Goal: Information Seeking & Learning: Learn about a topic

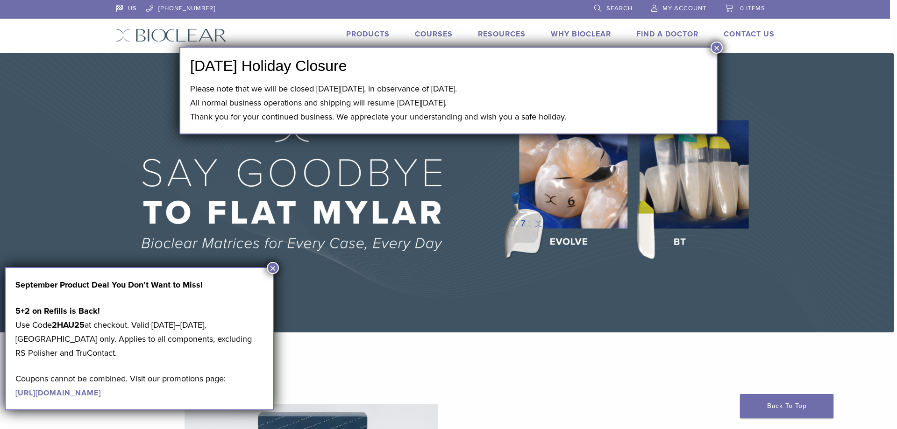
click at [718, 47] on button "×" at bounding box center [716, 48] width 12 height 12
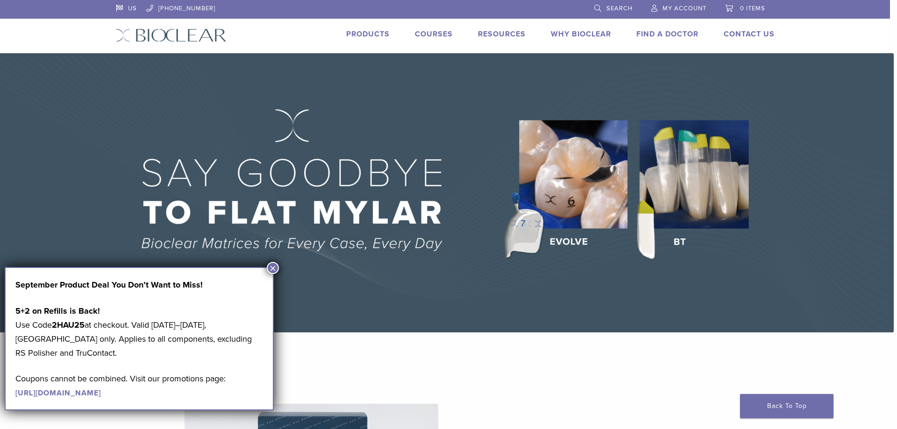
click at [273, 269] on button "×" at bounding box center [273, 268] width 12 height 12
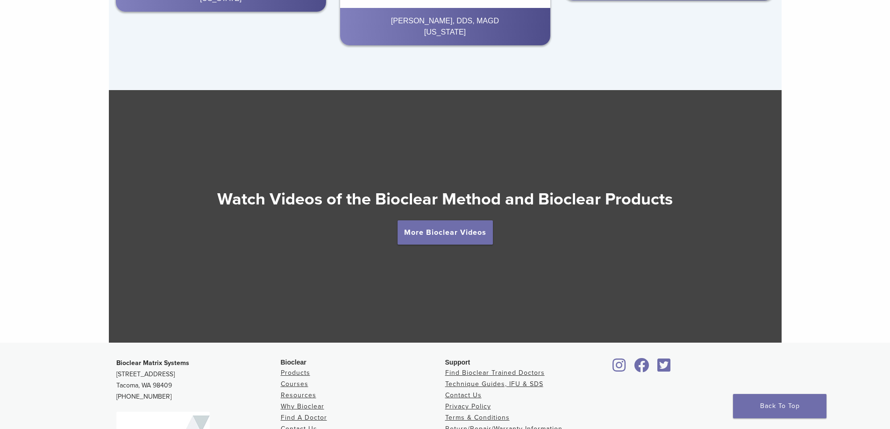
scroll to position [1620, 0]
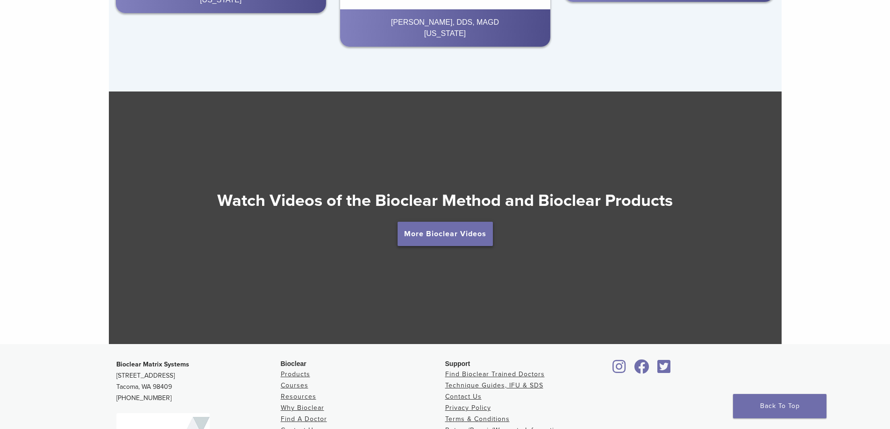
click at [455, 237] on link "More Bioclear Videos" at bounding box center [444, 234] width 95 height 24
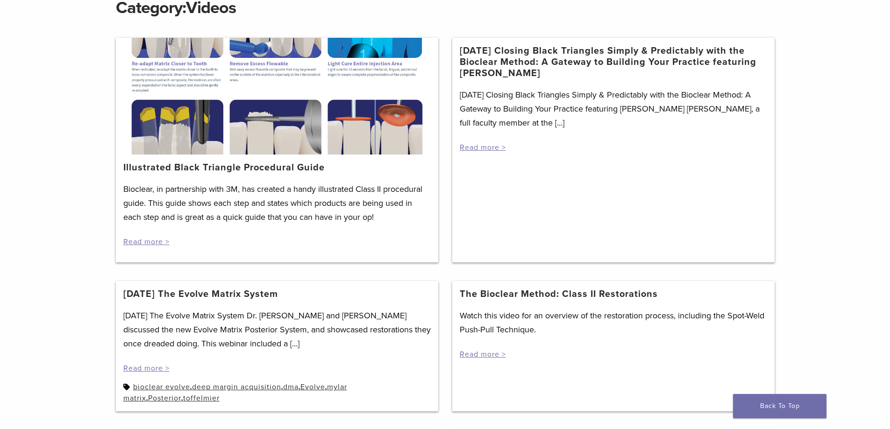
scroll to position [146, 0]
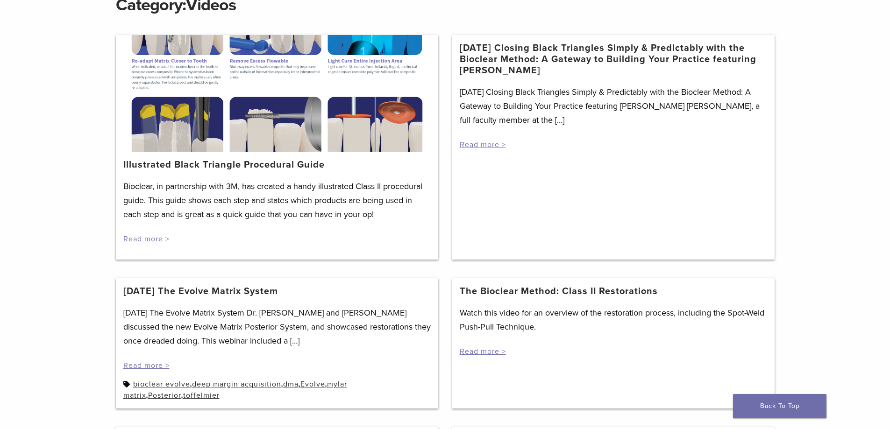
click at [145, 236] on link "Read more >" at bounding box center [146, 238] width 46 height 9
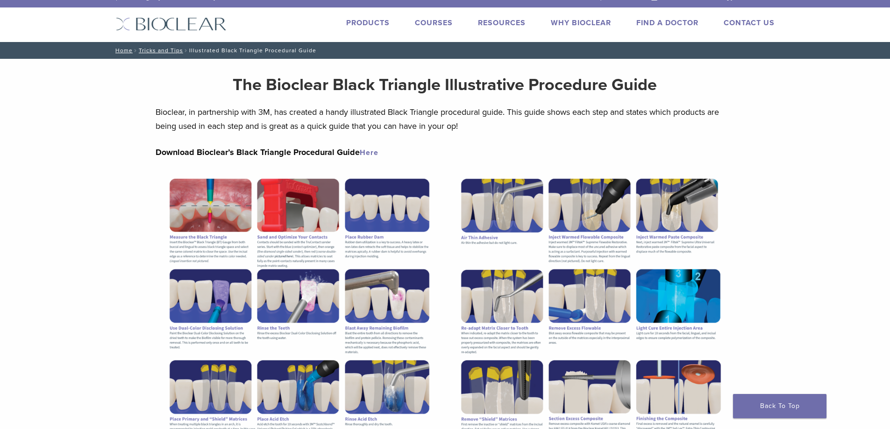
drag, startPoint x: 801, startPoint y: 126, endPoint x: 803, endPoint y: 132, distance: 6.5
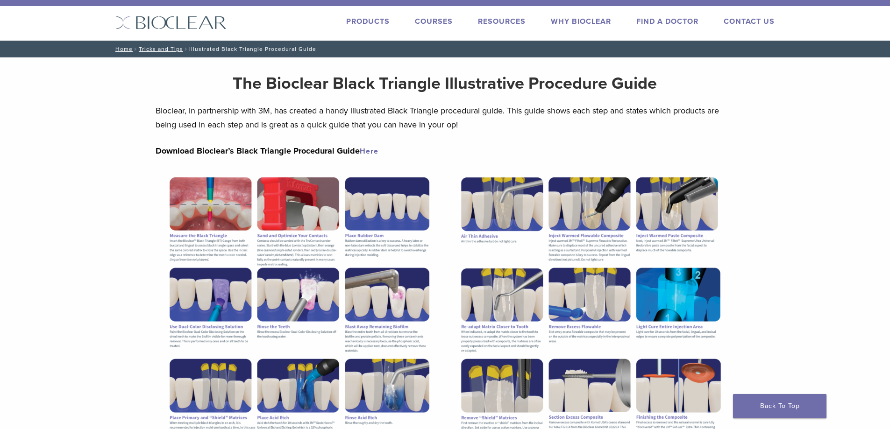
click at [217, 223] on img at bounding box center [300, 356] width 288 height 372
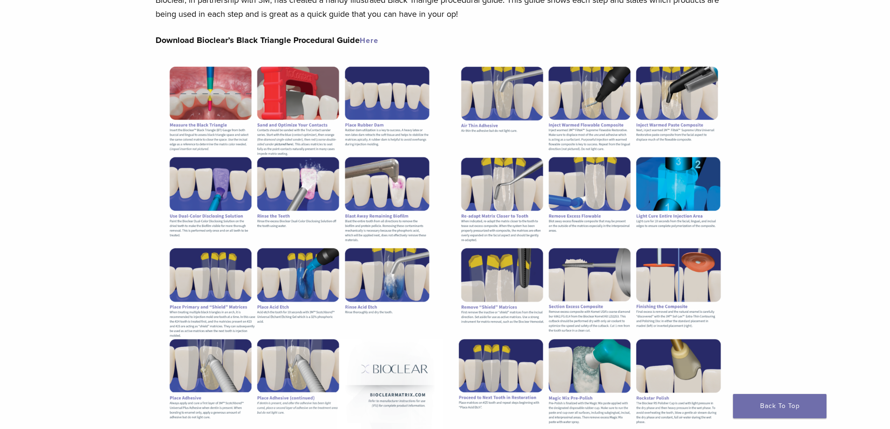
scroll to position [126, 0]
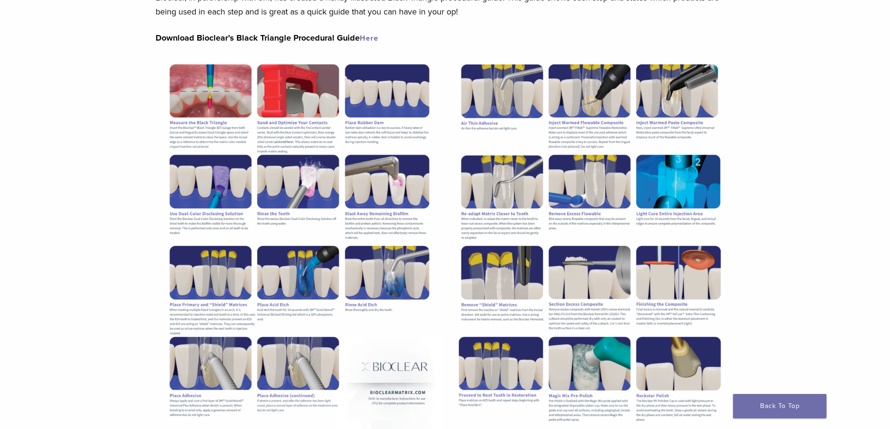
drag, startPoint x: 833, startPoint y: 124, endPoint x: 835, endPoint y: 128, distance: 5.2
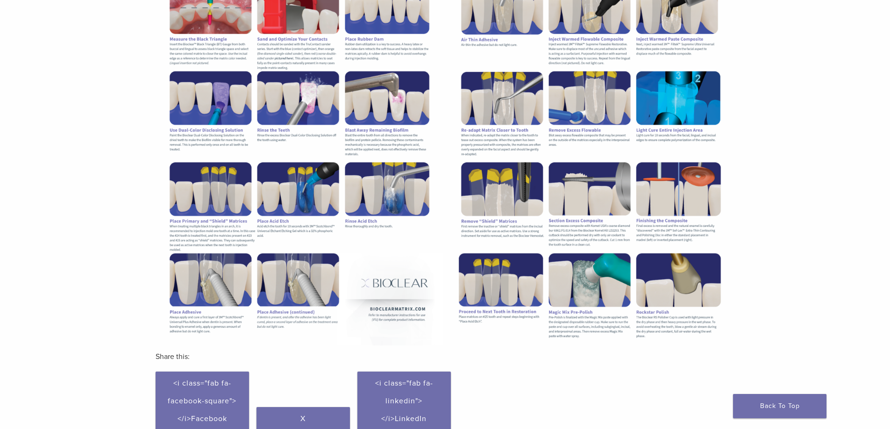
drag, startPoint x: 835, startPoint y: 128, endPoint x: 840, endPoint y: 136, distance: 9.1
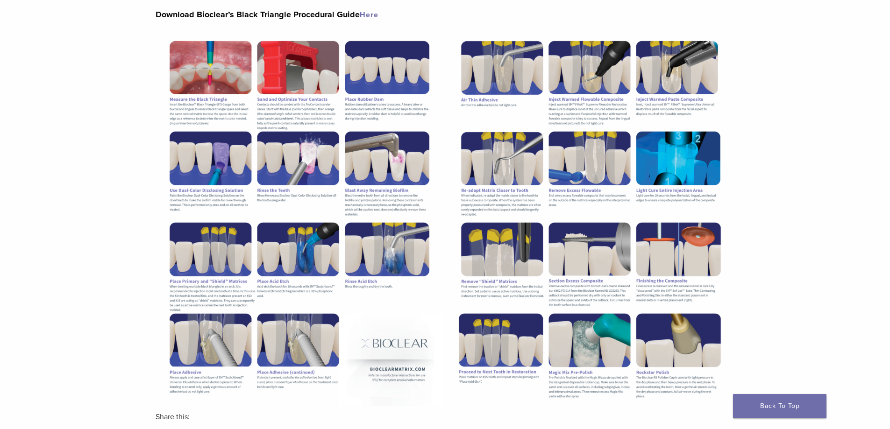
scroll to position [144, 0]
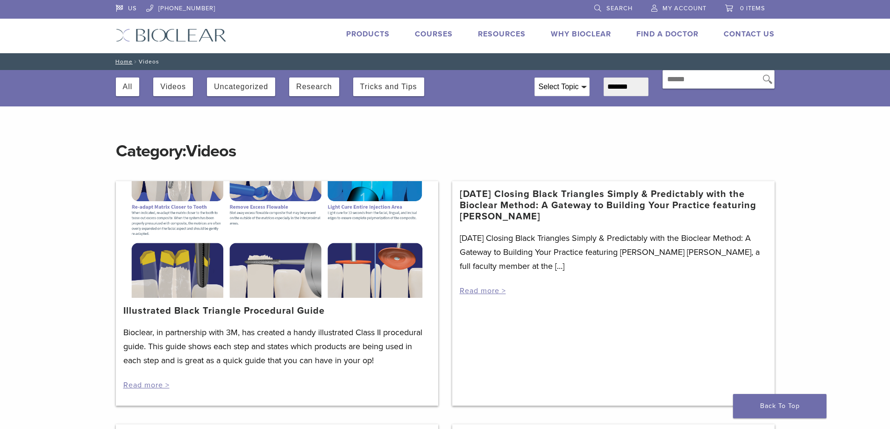
scroll to position [127, 0]
